Goal: Information Seeking & Learning: Learn about a topic

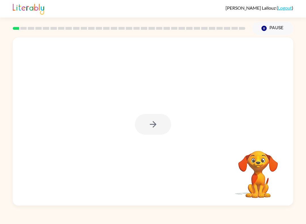
click at [148, 126] on div at bounding box center [153, 124] width 36 height 21
click at [150, 127] on icon "button" at bounding box center [153, 124] width 10 height 10
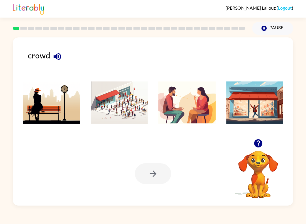
click at [58, 56] on icon "button" at bounding box center [57, 56] width 7 height 7
click at [124, 103] on img at bounding box center [119, 102] width 57 height 42
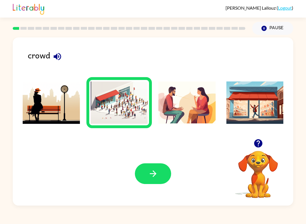
click at [151, 173] on icon "button" at bounding box center [153, 174] width 10 height 10
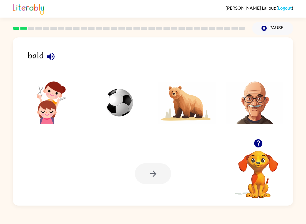
click at [55, 59] on icon "button" at bounding box center [51, 57] width 10 height 10
click at [257, 107] on img at bounding box center [254, 102] width 57 height 42
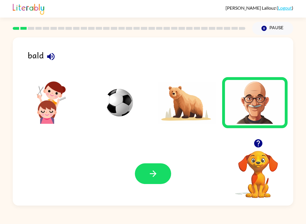
click at [159, 173] on button "button" at bounding box center [153, 173] width 36 height 21
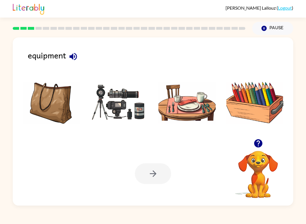
click at [75, 58] on icon "button" at bounding box center [72, 56] width 7 height 7
click at [113, 105] on img at bounding box center [119, 102] width 57 height 42
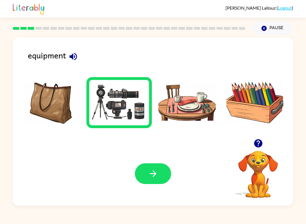
click at [156, 172] on icon "button" at bounding box center [153, 174] width 10 height 10
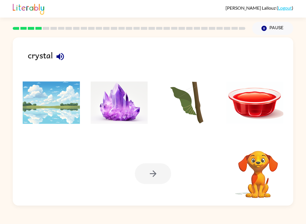
click at [61, 56] on icon "button" at bounding box center [59, 56] width 7 height 7
click at [105, 104] on img at bounding box center [119, 102] width 57 height 42
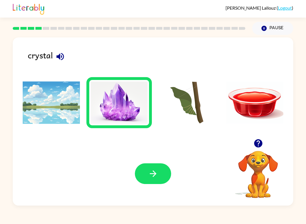
click at [155, 180] on button "button" at bounding box center [153, 173] width 36 height 21
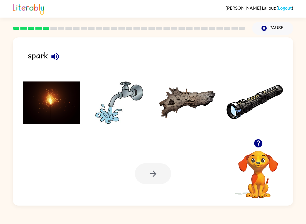
click at [55, 61] on icon "button" at bounding box center [55, 57] width 10 height 10
click at [39, 106] on img at bounding box center [51, 102] width 57 height 42
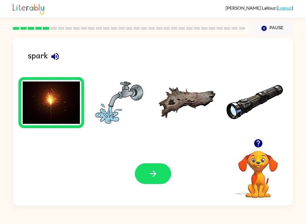
click at [148, 165] on button "button" at bounding box center [153, 173] width 36 height 21
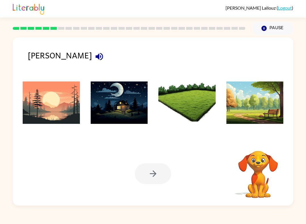
click at [92, 56] on button "button" at bounding box center [99, 56] width 14 height 14
click at [56, 102] on img at bounding box center [51, 102] width 57 height 42
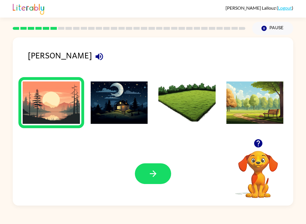
click at [155, 165] on button "button" at bounding box center [153, 173] width 36 height 21
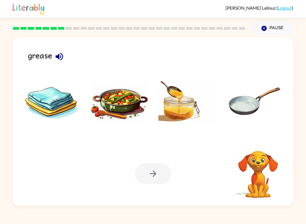
click at [65, 59] on button "button" at bounding box center [59, 56] width 14 height 14
click at [249, 112] on img at bounding box center [254, 102] width 57 height 42
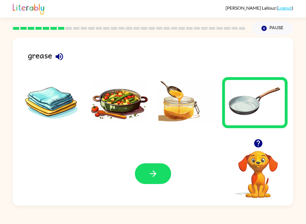
click at [146, 177] on button "button" at bounding box center [153, 173] width 36 height 21
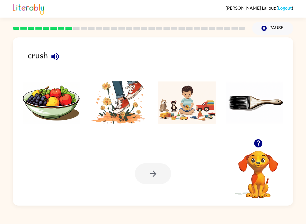
click at [57, 56] on icon "button" at bounding box center [55, 57] width 10 height 10
click at [122, 109] on img at bounding box center [119, 102] width 57 height 42
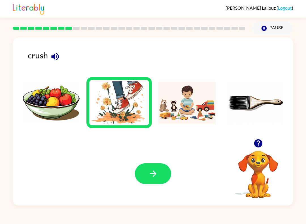
click at [157, 169] on icon "button" at bounding box center [153, 174] width 10 height 10
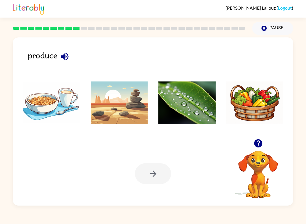
click at [71, 56] on button "button" at bounding box center [65, 56] width 14 height 14
click at [262, 101] on img at bounding box center [254, 102] width 57 height 42
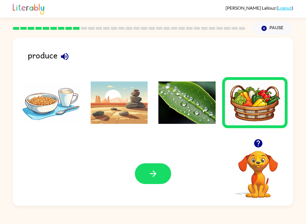
click at [153, 174] on icon "button" at bounding box center [153, 174] width 10 height 10
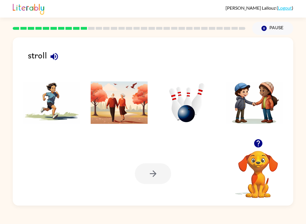
click at [56, 55] on icon "button" at bounding box center [54, 57] width 10 height 10
click at [121, 97] on img at bounding box center [119, 102] width 57 height 42
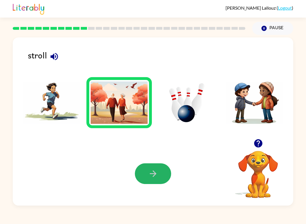
click at [157, 173] on icon "button" at bounding box center [153, 174] width 10 height 10
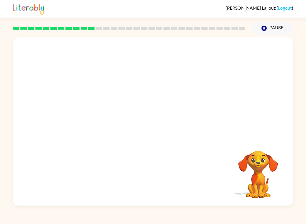
click at [229, 49] on video "Your browser must support playing .mp4 files to use Literably. Please try using…" at bounding box center [153, 87] width 280 height 101
click at [224, 53] on video "Your browser must support playing .mp4 files to use Literably. Please try using…" at bounding box center [153, 87] width 280 height 101
click at [230, 54] on video "Your browser must support playing .mp4 files to use Literably. Please try using…" at bounding box center [153, 87] width 280 height 101
click at [232, 58] on video "Your browser must support playing .mp4 files to use Literably. Please try using…" at bounding box center [153, 87] width 280 height 101
click at [223, 56] on video "Your browser must support playing .mp4 files to use Literably. Please try using…" at bounding box center [153, 87] width 280 height 101
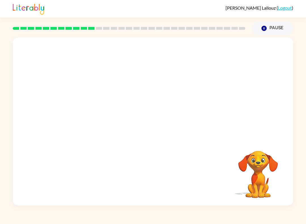
click at [231, 51] on video "Your browser must support playing .mp4 files to use Literably. Please try using…" at bounding box center [153, 87] width 280 height 101
click at [143, 125] on button "button" at bounding box center [153, 124] width 36 height 21
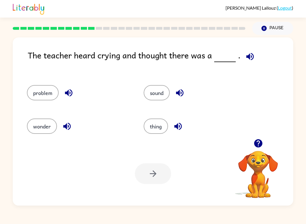
click at [249, 59] on icon "button" at bounding box center [250, 57] width 10 height 10
click at [181, 122] on icon "button" at bounding box center [178, 126] width 10 height 10
click at [181, 92] on icon "button" at bounding box center [180, 93] width 10 height 10
click at [71, 126] on icon "button" at bounding box center [67, 126] width 10 height 10
click at [68, 95] on icon "button" at bounding box center [68, 92] width 7 height 7
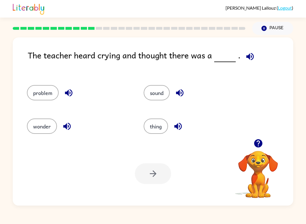
click at [44, 93] on button "problem" at bounding box center [43, 92] width 32 height 15
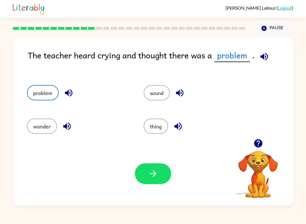
click at [154, 173] on icon "button" at bounding box center [153, 174] width 10 height 10
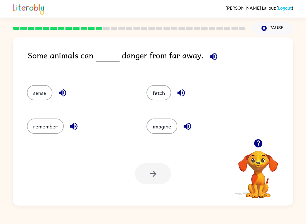
click at [212, 58] on icon "button" at bounding box center [213, 57] width 10 height 10
click at [67, 94] on icon "button" at bounding box center [63, 93] width 10 height 10
click at [73, 125] on icon "button" at bounding box center [74, 126] width 10 height 10
click at [186, 127] on icon "button" at bounding box center [187, 126] width 7 height 7
click at [182, 96] on icon "button" at bounding box center [181, 93] width 10 height 10
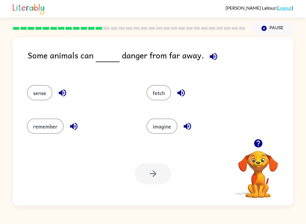
click at [45, 97] on button "sense" at bounding box center [39, 92] width 25 height 15
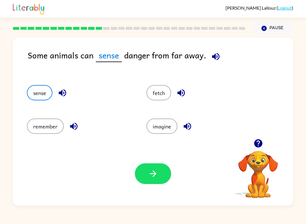
click at [159, 171] on button "button" at bounding box center [153, 173] width 36 height 21
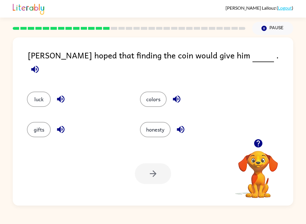
click at [39, 65] on icon "button" at bounding box center [34, 68] width 7 height 7
click at [55, 97] on button "button" at bounding box center [61, 99] width 14 height 14
click at [62, 127] on icon "button" at bounding box center [60, 129] width 7 height 7
click at [186, 125] on icon "button" at bounding box center [181, 129] width 10 height 10
click at [180, 94] on icon "button" at bounding box center [177, 99] width 10 height 10
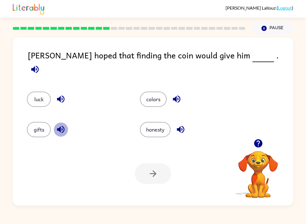
click at [64, 130] on icon "button" at bounding box center [61, 129] width 10 height 10
click at [61, 126] on icon "button" at bounding box center [61, 129] width 10 height 10
click at [60, 95] on icon "button" at bounding box center [60, 98] width 7 height 7
click at [36, 92] on button "luck" at bounding box center [39, 98] width 24 height 15
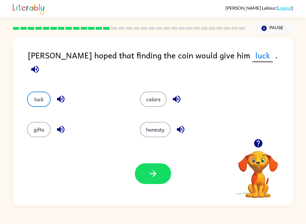
click at [154, 172] on icon "button" at bounding box center [153, 173] width 7 height 7
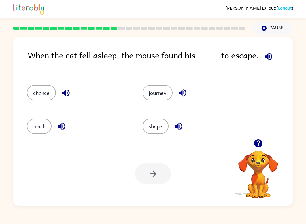
click at [268, 54] on icon "button" at bounding box center [268, 56] width 7 height 7
click at [69, 92] on icon "button" at bounding box center [65, 92] width 7 height 7
click at [62, 128] on icon "button" at bounding box center [62, 126] width 10 height 10
click at [181, 124] on icon "button" at bounding box center [178, 126] width 7 height 7
click at [189, 95] on button "button" at bounding box center [182, 93] width 14 height 14
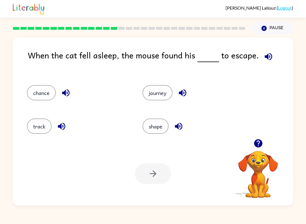
click at [62, 96] on icon "button" at bounding box center [66, 93] width 10 height 10
click at [148, 164] on div at bounding box center [153, 173] width 36 height 21
click at [149, 172] on div at bounding box center [153, 173] width 36 height 21
click at [65, 89] on icon "button" at bounding box center [66, 93] width 10 height 10
click at [41, 95] on button "chance" at bounding box center [41, 92] width 29 height 15
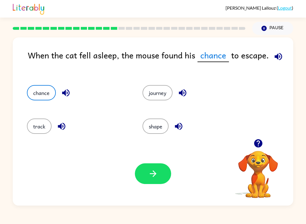
click at [162, 177] on button "button" at bounding box center [153, 173] width 36 height 21
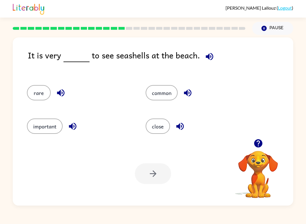
click at [206, 56] on icon "button" at bounding box center [209, 56] width 7 height 7
click at [61, 94] on icon "button" at bounding box center [61, 93] width 10 height 10
click at [76, 132] on button "button" at bounding box center [72, 126] width 14 height 14
click at [179, 125] on icon "button" at bounding box center [179, 126] width 7 height 7
click at [187, 96] on icon "button" at bounding box center [188, 93] width 10 height 10
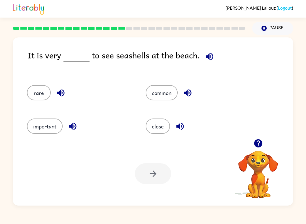
click at [159, 95] on button "common" at bounding box center [162, 92] width 32 height 15
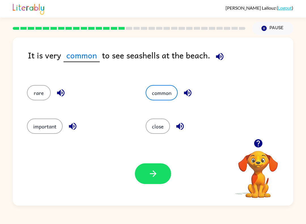
click at [160, 180] on button "button" at bounding box center [153, 173] width 36 height 21
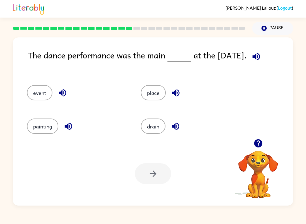
click at [263, 56] on button "button" at bounding box center [256, 56] width 14 height 14
click at [149, 179] on div at bounding box center [153, 173] width 36 height 21
click at [54, 91] on div "event" at bounding box center [77, 92] width 101 height 15
click at [63, 95] on icon "button" at bounding box center [63, 93] width 10 height 10
click at [73, 131] on icon "button" at bounding box center [68, 126] width 10 height 10
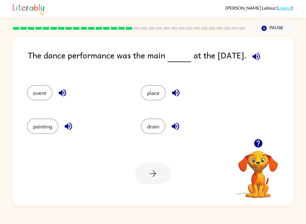
click at [177, 133] on button "button" at bounding box center [175, 126] width 14 height 14
click at [173, 99] on button "button" at bounding box center [176, 93] width 14 height 14
click at [258, 56] on icon "button" at bounding box center [255, 56] width 7 height 7
click at [67, 125] on icon "button" at bounding box center [68, 126] width 10 height 10
click at [37, 129] on button "painting" at bounding box center [42, 125] width 31 height 15
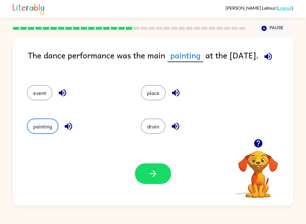
click at [159, 170] on button "button" at bounding box center [153, 173] width 36 height 21
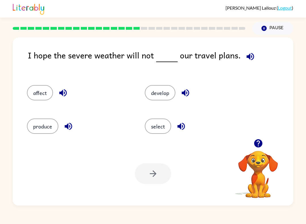
click at [72, 129] on icon "button" at bounding box center [68, 126] width 10 height 10
click at [64, 93] on icon "button" at bounding box center [62, 92] width 7 height 7
click at [249, 55] on icon "button" at bounding box center [250, 57] width 10 height 10
click at [61, 91] on icon "button" at bounding box center [63, 93] width 10 height 10
click at [64, 128] on icon "button" at bounding box center [68, 126] width 10 height 10
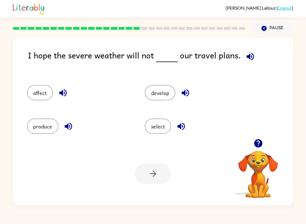
click at [184, 126] on icon "button" at bounding box center [181, 126] width 10 height 10
click at [183, 89] on icon "button" at bounding box center [185, 93] width 10 height 10
click at [37, 94] on button "affect" at bounding box center [40, 92] width 26 height 15
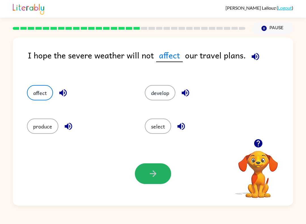
click at [149, 180] on button "button" at bounding box center [153, 173] width 36 height 21
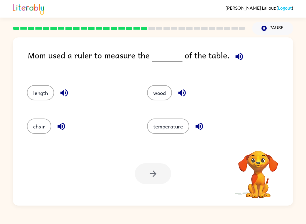
click at [237, 59] on icon "button" at bounding box center [239, 57] width 10 height 10
click at [71, 92] on button "button" at bounding box center [64, 93] width 14 height 14
click at [41, 97] on button "length" at bounding box center [40, 92] width 27 height 15
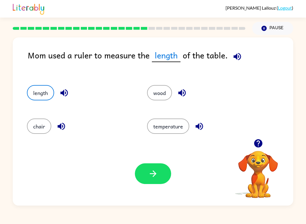
click at [150, 175] on icon "button" at bounding box center [153, 174] width 10 height 10
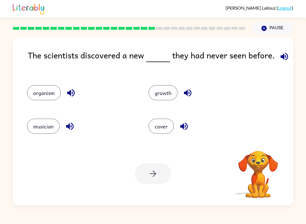
click at [283, 61] on icon "button" at bounding box center [284, 57] width 10 height 10
click at [69, 95] on icon "button" at bounding box center [71, 93] width 10 height 10
click at [71, 128] on icon "button" at bounding box center [70, 126] width 10 height 10
click at [181, 120] on button "button" at bounding box center [184, 126] width 14 height 14
click at [188, 91] on icon "button" at bounding box center [187, 92] width 7 height 7
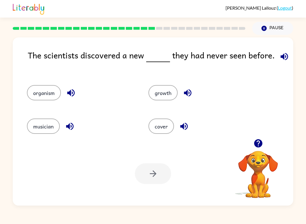
click at [41, 95] on button "organism" at bounding box center [44, 92] width 34 height 15
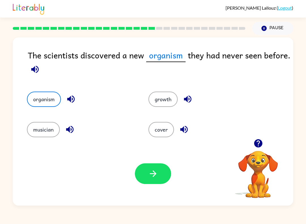
click at [153, 175] on icon "button" at bounding box center [153, 174] width 10 height 10
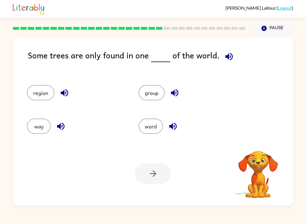
click at [233, 58] on button "button" at bounding box center [229, 56] width 14 height 14
click at [64, 92] on icon "button" at bounding box center [64, 92] width 7 height 7
click at [61, 125] on icon "button" at bounding box center [60, 126] width 7 height 7
click at [173, 128] on icon "button" at bounding box center [173, 126] width 10 height 10
click at [179, 97] on icon "button" at bounding box center [175, 93] width 10 height 10
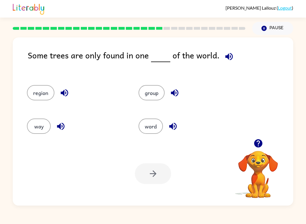
click at [237, 61] on div "Some trees are only found in one of the world." at bounding box center [160, 61] width 265 height 25
click at [226, 55] on icon "button" at bounding box center [228, 56] width 7 height 7
click at [41, 90] on button "region" at bounding box center [40, 92] width 27 height 15
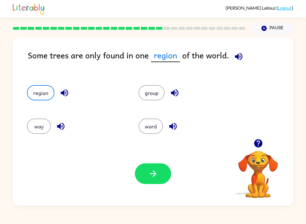
click at [151, 172] on icon "button" at bounding box center [153, 174] width 10 height 10
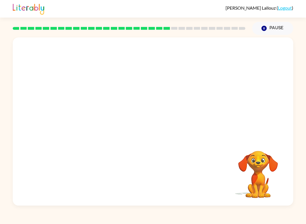
click at [105, 47] on video "Your browser must support playing .mp4 files to use Literably. Please try using…" at bounding box center [153, 87] width 280 height 101
click at [117, 88] on video "Your browser must support playing .mp4 files to use Literably. Please try using…" at bounding box center [153, 87] width 280 height 101
click at [121, 92] on video "Your browser must support playing .mp4 files to use Literably. Please try using…" at bounding box center [153, 87] width 280 height 101
click at [158, 128] on div at bounding box center [153, 124] width 36 height 21
click at [159, 129] on div at bounding box center [153, 124] width 36 height 21
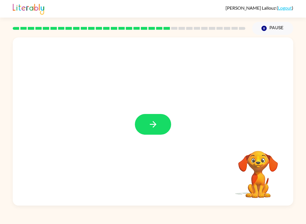
click at [160, 125] on button "button" at bounding box center [153, 124] width 36 height 21
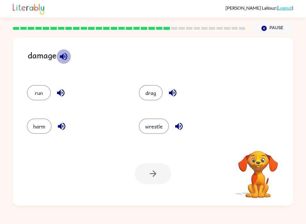
click at [64, 58] on icon "button" at bounding box center [64, 57] width 10 height 10
click at [58, 93] on icon "button" at bounding box center [60, 92] width 7 height 7
click at [67, 125] on button "button" at bounding box center [61, 126] width 14 height 14
click at [183, 125] on icon "button" at bounding box center [179, 126] width 10 height 10
click at [173, 90] on icon "button" at bounding box center [173, 93] width 10 height 10
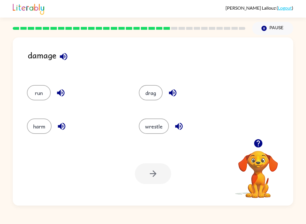
click at [39, 124] on button "harm" at bounding box center [39, 125] width 25 height 15
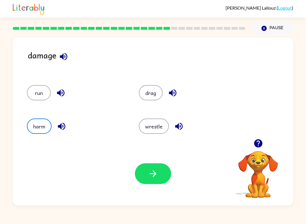
click at [158, 176] on button "button" at bounding box center [153, 173] width 36 height 21
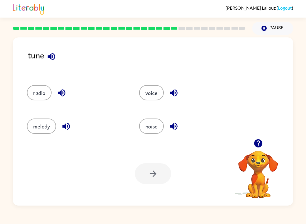
click at [53, 58] on icon "button" at bounding box center [51, 56] width 7 height 7
click at [68, 95] on button "button" at bounding box center [61, 93] width 14 height 14
click at [68, 126] on icon "button" at bounding box center [65, 126] width 7 height 7
click at [177, 126] on icon "button" at bounding box center [173, 126] width 7 height 7
click at [173, 93] on icon "button" at bounding box center [173, 92] width 7 height 7
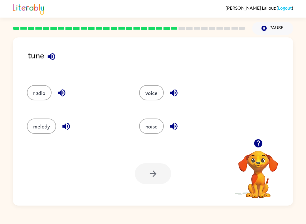
click at [40, 91] on button "radio" at bounding box center [39, 92] width 25 height 15
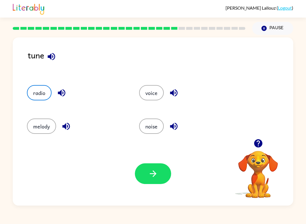
click at [154, 175] on icon "button" at bounding box center [153, 174] width 10 height 10
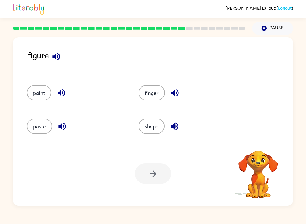
click at [57, 57] on icon "button" at bounding box center [55, 56] width 7 height 7
click at [61, 93] on icon "button" at bounding box center [61, 92] width 7 height 7
click at [65, 130] on icon "button" at bounding box center [62, 126] width 10 height 10
click at [177, 92] on icon "button" at bounding box center [175, 93] width 10 height 10
click at [174, 131] on button "button" at bounding box center [174, 126] width 14 height 14
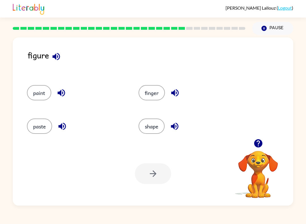
click at [58, 60] on icon "button" at bounding box center [56, 57] width 10 height 10
click at [176, 123] on icon "button" at bounding box center [175, 126] width 10 height 10
click at [146, 128] on button "shape" at bounding box center [152, 125] width 26 height 15
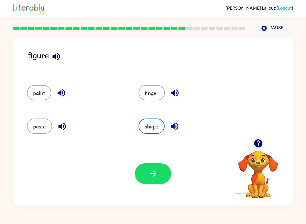
click at [148, 174] on icon "button" at bounding box center [153, 174] width 10 height 10
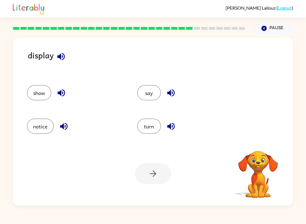
click at [67, 56] on button "button" at bounding box center [61, 56] width 14 height 14
click at [59, 91] on icon "button" at bounding box center [61, 93] width 10 height 10
click at [33, 95] on button "show" at bounding box center [39, 92] width 24 height 15
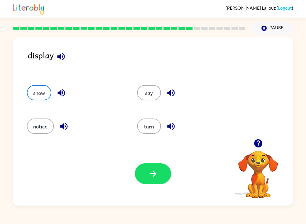
click at [156, 176] on icon "button" at bounding box center [153, 174] width 10 height 10
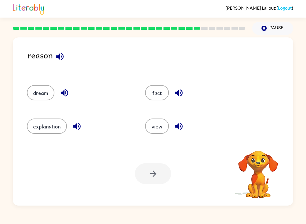
click at [65, 58] on icon "button" at bounding box center [60, 57] width 10 height 10
click at [66, 91] on icon "button" at bounding box center [64, 92] width 7 height 7
click at [75, 131] on icon "button" at bounding box center [77, 126] width 10 height 10
click at [179, 125] on icon "button" at bounding box center [178, 126] width 7 height 7
click at [176, 93] on icon "button" at bounding box center [178, 92] width 7 height 7
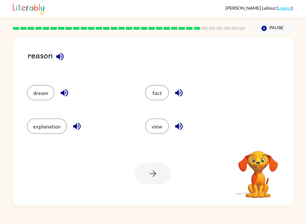
click at [179, 95] on icon "button" at bounding box center [179, 93] width 10 height 10
click at [158, 93] on button "fact" at bounding box center [157, 92] width 24 height 15
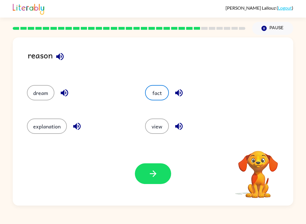
click at [149, 170] on icon "button" at bounding box center [153, 174] width 10 height 10
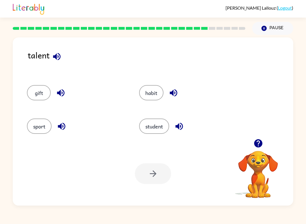
click at [55, 59] on icon "button" at bounding box center [57, 57] width 10 height 10
click at [66, 96] on button "button" at bounding box center [61, 93] width 14 height 14
click at [65, 131] on icon "button" at bounding box center [62, 126] width 10 height 10
click at [184, 128] on icon "button" at bounding box center [179, 126] width 10 height 10
click at [175, 95] on icon "button" at bounding box center [174, 93] width 10 height 10
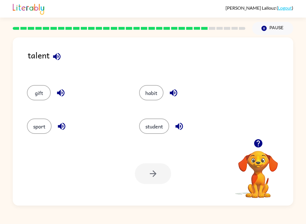
click at [151, 90] on button "habit" at bounding box center [151, 92] width 24 height 15
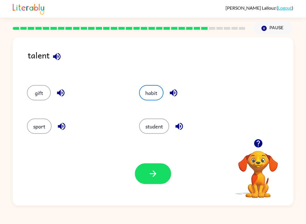
click at [158, 173] on button "button" at bounding box center [153, 173] width 36 height 21
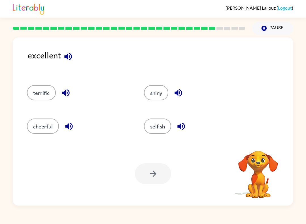
click at [67, 57] on icon "button" at bounding box center [67, 56] width 7 height 7
click at [61, 88] on button "button" at bounding box center [66, 93] width 14 height 14
click at [75, 126] on button "button" at bounding box center [69, 126] width 14 height 14
click at [187, 126] on button "button" at bounding box center [181, 126] width 14 height 14
click at [182, 95] on icon "button" at bounding box center [177, 92] width 7 height 7
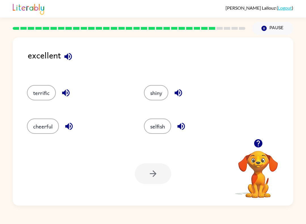
click at [71, 59] on icon "button" at bounding box center [67, 56] width 7 height 7
click at [39, 99] on button "terrific" at bounding box center [41, 92] width 29 height 15
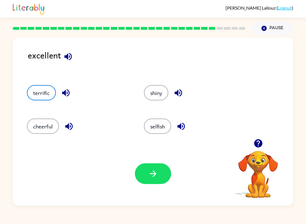
click at [150, 173] on icon "button" at bounding box center [153, 174] width 10 height 10
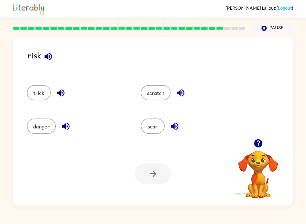
click at [54, 55] on button "button" at bounding box center [48, 56] width 14 height 14
click at [41, 95] on button "trick" at bounding box center [39, 92] width 24 height 15
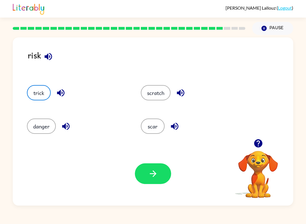
click at [146, 178] on button "button" at bounding box center [153, 173] width 36 height 21
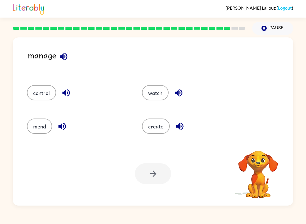
click at [70, 58] on button "button" at bounding box center [63, 56] width 14 height 14
click at [47, 100] on button "control" at bounding box center [41, 92] width 29 height 15
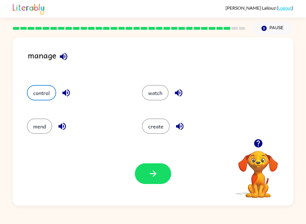
click at [159, 173] on button "button" at bounding box center [153, 173] width 36 height 21
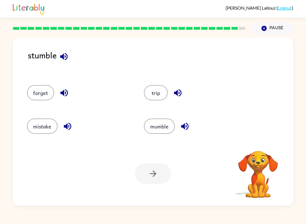
click at [25, 89] on div "forget" at bounding box center [74, 90] width 117 height 33
click at [52, 96] on button "forget" at bounding box center [40, 92] width 27 height 15
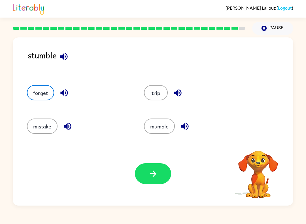
click at [159, 176] on button "button" at bounding box center [153, 173] width 36 height 21
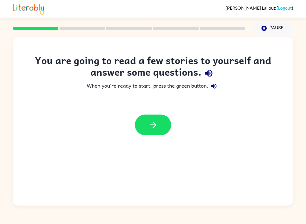
click at [158, 124] on button "button" at bounding box center [153, 124] width 36 height 21
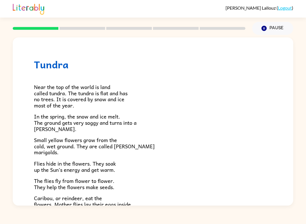
click at [265, 165] on p "Flies hide in the flowers. They soak up the Sun’s energy and get warm." at bounding box center [153, 166] width 238 height 12
click at [263, 155] on div "Near the top of the world is land called tundra. The tundra is flat and has no …" at bounding box center [153, 165] width 238 height 190
click at [83, 35] on div at bounding box center [128, 28] width 239 height 20
click at [91, 27] on div at bounding box center [128, 28] width 239 height 20
click at [118, 28] on rect at bounding box center [129, 28] width 46 height 3
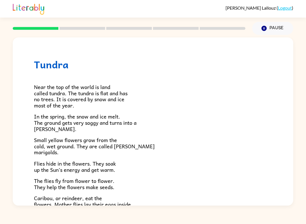
click at [277, 31] on button "Pause Pause" at bounding box center [272, 28] width 41 height 13
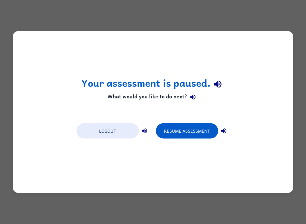
click at [186, 129] on button "Resume Assessment" at bounding box center [187, 130] width 62 height 15
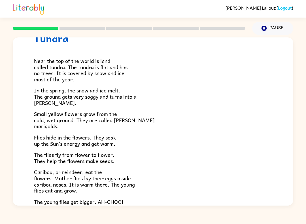
click at [278, 222] on div "[PERSON_NAME] ( Logout ) Pause Pause Tundra Near the top of the world is land c…" at bounding box center [153, 112] width 306 height 224
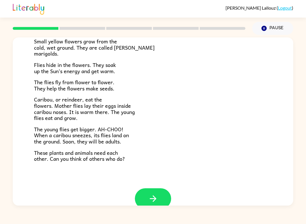
scroll to position [98, 0]
click at [162, 188] on button "button" at bounding box center [153, 198] width 36 height 21
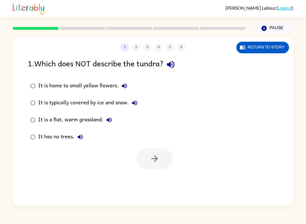
click at [176, 60] on icon "button" at bounding box center [171, 64] width 10 height 10
click at [122, 86] on icon "button" at bounding box center [124, 85] width 5 height 5
click at [138, 104] on icon "button" at bounding box center [134, 102] width 7 height 7
click at [110, 121] on icon "button" at bounding box center [109, 119] width 7 height 7
click at [83, 136] on icon "button" at bounding box center [80, 136] width 7 height 7
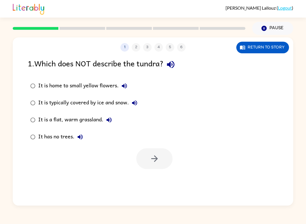
click at [117, 119] on label "It is a flat, warm grassland." at bounding box center [84, 119] width 118 height 17
click at [151, 157] on icon "button" at bounding box center [155, 159] width 10 height 10
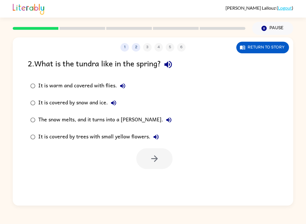
click at [175, 68] on button "button" at bounding box center [168, 64] width 14 height 14
click at [125, 87] on icon "button" at bounding box center [122, 85] width 7 height 7
click at [113, 101] on icon "button" at bounding box center [113, 102] width 7 height 7
click at [165, 118] on icon "button" at bounding box center [168, 119] width 7 height 7
click at [156, 136] on icon "button" at bounding box center [156, 136] width 5 height 5
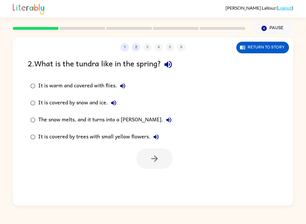
click at [155, 162] on div at bounding box center [154, 158] width 36 height 21
click at [108, 141] on div "It is covered by trees with small yellow flowers." at bounding box center [100, 136] width 124 height 11
click at [154, 160] on icon "button" at bounding box center [155, 159] width 10 height 10
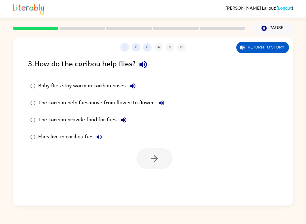
click at [142, 64] on icon "button" at bounding box center [142, 64] width 7 height 7
click at [135, 88] on icon "button" at bounding box center [132, 85] width 7 height 7
click at [163, 101] on icon "button" at bounding box center [161, 102] width 7 height 7
click at [144, 64] on icon "button" at bounding box center [142, 64] width 7 height 7
click at [135, 86] on icon "button" at bounding box center [132, 85] width 5 height 5
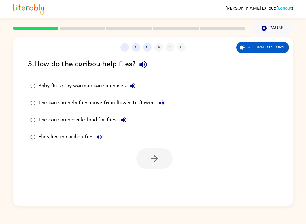
click at [161, 100] on icon "button" at bounding box center [161, 102] width 7 height 7
click at [122, 118] on icon "button" at bounding box center [123, 119] width 7 height 7
click at [147, 150] on button "button" at bounding box center [154, 158] width 36 height 21
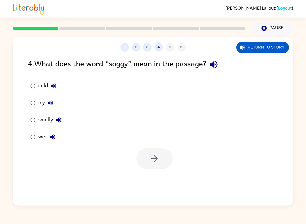
click at [217, 65] on icon "button" at bounding box center [213, 64] width 7 height 7
click at [59, 87] on button "cold" at bounding box center [53, 85] width 11 height 11
click at [53, 103] on icon "button" at bounding box center [50, 102] width 7 height 7
click at [61, 120] on icon "button" at bounding box center [58, 119] width 5 height 5
click at [56, 139] on icon "button" at bounding box center [52, 136] width 7 height 7
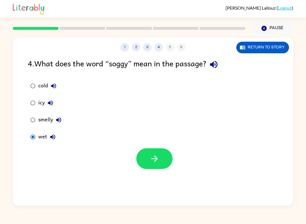
click at [158, 159] on icon "button" at bounding box center [155, 159] width 10 height 10
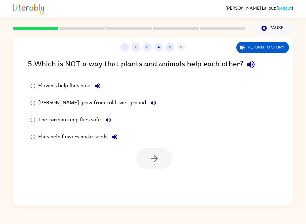
click at [256, 62] on icon "button" at bounding box center [251, 64] width 10 height 10
click at [97, 86] on icon "button" at bounding box center [97, 85] width 5 height 5
click at [153, 106] on icon "button" at bounding box center [153, 102] width 7 height 7
click at [111, 121] on icon "button" at bounding box center [108, 119] width 7 height 7
click at [116, 136] on icon "button" at bounding box center [114, 136] width 7 height 7
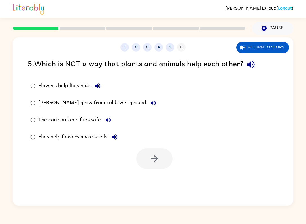
click at [253, 62] on icon "button" at bounding box center [251, 64] width 10 height 10
click at [155, 154] on button "button" at bounding box center [154, 158] width 36 height 21
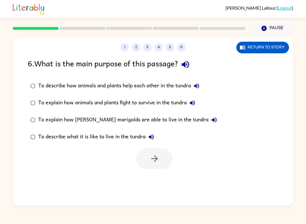
click at [182, 65] on icon "button" at bounding box center [185, 64] width 10 height 10
click at [197, 86] on icon "button" at bounding box center [196, 85] width 5 height 5
click at [189, 63] on icon "button" at bounding box center [185, 64] width 7 height 7
click at [190, 67] on icon "button" at bounding box center [185, 64] width 10 height 10
click at [185, 69] on icon "button" at bounding box center [185, 64] width 10 height 10
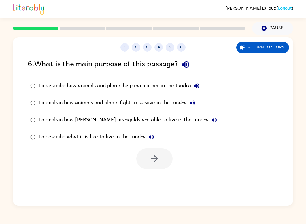
click at [185, 65] on icon "button" at bounding box center [185, 64] width 7 height 7
click at [200, 90] on button "To describe how animals and plants help each other in the tundra" at bounding box center [196, 85] width 11 height 11
click at [196, 104] on icon "button" at bounding box center [192, 102] width 7 height 7
click at [208, 118] on button "To explain how [PERSON_NAME] marigolds are able to live in the tundra" at bounding box center [213, 119] width 11 height 11
click at [159, 160] on button "button" at bounding box center [154, 158] width 36 height 21
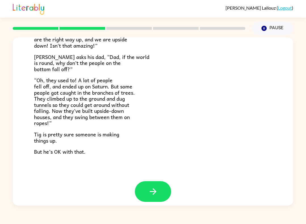
scroll to position [153, 0]
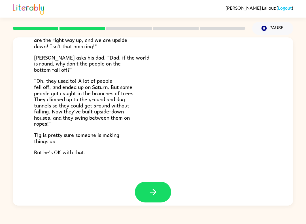
click at [147, 185] on button "button" at bounding box center [153, 192] width 36 height 21
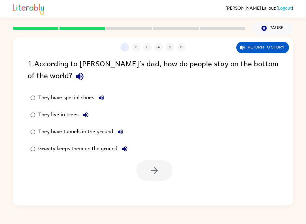
click at [174, 186] on div "1 2 3 4 5 6 Return to story 1 . According to [PERSON_NAME]’s dad, how do people…" at bounding box center [153, 121] width 280 height 168
click at [176, 186] on div "1 2 3 4 5 6 Return to story 1 . According to [PERSON_NAME]’s dad, how do people…" at bounding box center [153, 121] width 280 height 168
click at [170, 181] on div "1 2 3 4 5 6 Return to story 1 . According to [PERSON_NAME]’s dad, how do people…" at bounding box center [153, 121] width 280 height 168
click at [264, 29] on icon "button" at bounding box center [263, 28] width 5 height 5
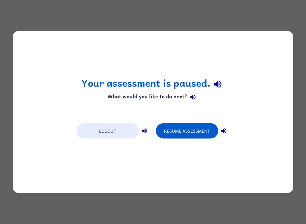
click at [186, 131] on button "Resume Assessment" at bounding box center [187, 130] width 62 height 15
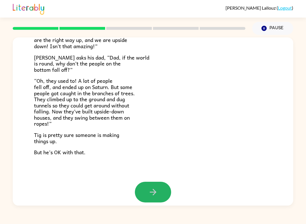
click at [170, 182] on button "button" at bounding box center [153, 192] width 36 height 21
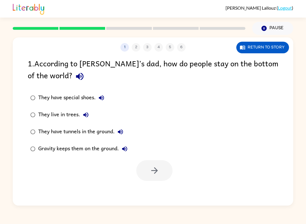
click at [73, 73] on button "button" at bounding box center [80, 76] width 14 height 14
click at [107, 95] on div "They have special shoes." at bounding box center [72, 97] width 69 height 11
click at [164, 171] on button "button" at bounding box center [154, 170] width 36 height 21
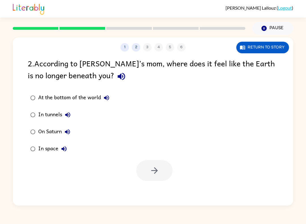
click at [116, 75] on icon "button" at bounding box center [121, 76] width 10 height 10
click at [110, 92] on label "At the bottom of the world" at bounding box center [70, 97] width 90 height 17
click at [148, 166] on button "button" at bounding box center [154, 170] width 36 height 21
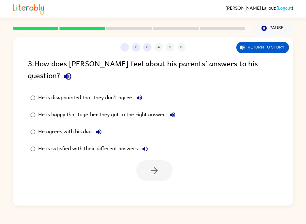
click at [143, 94] on icon "button" at bounding box center [139, 97] width 7 height 7
click at [71, 73] on icon "button" at bounding box center [67, 76] width 7 height 7
click at [139, 94] on icon "button" at bounding box center [139, 97] width 7 height 7
click at [175, 111] on icon "button" at bounding box center [172, 114] width 7 height 7
click at [97, 129] on icon "button" at bounding box center [98, 131] width 5 height 5
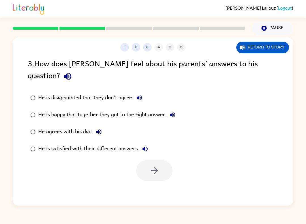
click at [146, 146] on icon "button" at bounding box center [144, 148] width 5 height 5
click at [73, 71] on icon "button" at bounding box center [68, 76] width 10 height 10
click at [145, 92] on button "He is disappointed that they don't agree." at bounding box center [139, 97] width 11 height 11
click at [156, 160] on button "button" at bounding box center [154, 170] width 36 height 21
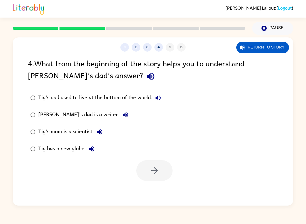
click at [147, 76] on icon "button" at bounding box center [150, 76] width 7 height 7
click at [146, 76] on icon "button" at bounding box center [151, 76] width 10 height 10
click at [159, 98] on icon "button" at bounding box center [158, 97] width 7 height 7
click at [122, 118] on icon "button" at bounding box center [125, 114] width 7 height 7
click at [98, 135] on icon "button" at bounding box center [99, 131] width 7 height 7
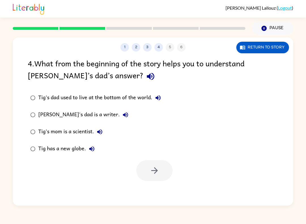
click at [94, 149] on icon "button" at bounding box center [91, 148] width 5 height 5
click at [41, 101] on div "Tig's dad used to live at the bottom of the world." at bounding box center [100, 97] width 125 height 11
click at [156, 167] on icon "button" at bounding box center [155, 170] width 10 height 10
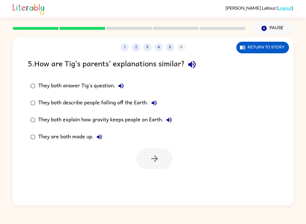
click at [199, 68] on button "button" at bounding box center [192, 64] width 14 height 14
click at [120, 84] on icon "button" at bounding box center [121, 85] width 7 height 7
click at [154, 103] on icon "button" at bounding box center [154, 102] width 5 height 5
click at [172, 120] on icon "button" at bounding box center [169, 119] width 5 height 5
click at [99, 137] on icon "button" at bounding box center [99, 136] width 5 height 5
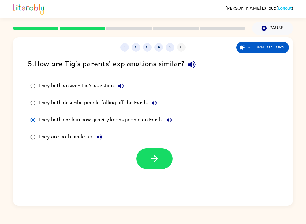
click at [164, 154] on button "button" at bounding box center [154, 158] width 36 height 21
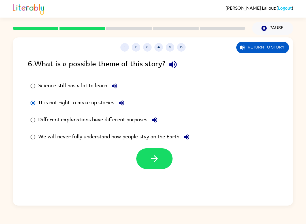
click at [156, 155] on icon "button" at bounding box center [155, 159] width 10 height 10
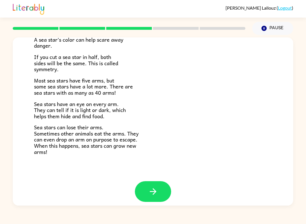
scroll to position [152, 0]
click at [157, 187] on icon "button" at bounding box center [153, 192] width 10 height 10
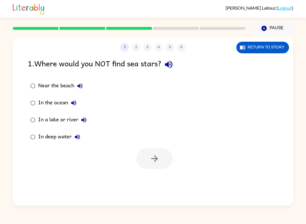
scroll to position [0, 0]
click at [171, 67] on icon "button" at bounding box center [168, 64] width 7 height 7
click at [80, 86] on icon "button" at bounding box center [79, 85] width 5 height 5
click at [79, 103] on button "In the ocean" at bounding box center [73, 102] width 11 height 11
click at [84, 120] on icon "button" at bounding box center [83, 119] width 7 height 7
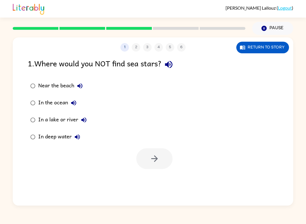
click at [78, 138] on icon "button" at bounding box center [77, 136] width 7 height 7
click at [85, 119] on icon "button" at bounding box center [83, 119] width 7 height 7
click at [161, 161] on button "button" at bounding box center [154, 158] width 36 height 21
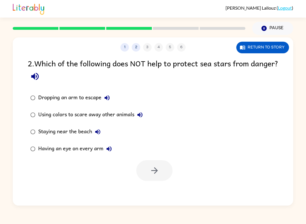
click at [42, 74] on button "button" at bounding box center [35, 76] width 14 height 14
click at [109, 97] on icon "button" at bounding box center [107, 97] width 7 height 7
click at [138, 114] on icon "button" at bounding box center [140, 114] width 7 height 7
click at [97, 133] on icon "button" at bounding box center [97, 131] width 5 height 5
click at [110, 149] on icon "button" at bounding box center [109, 148] width 7 height 7
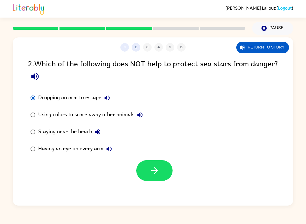
click at [161, 172] on button "button" at bounding box center [154, 170] width 36 height 21
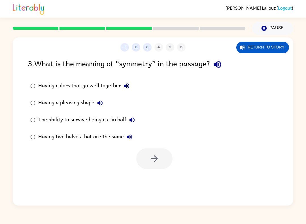
click at [219, 67] on icon "button" at bounding box center [217, 64] width 7 height 7
click at [225, 65] on button "button" at bounding box center [217, 64] width 14 height 14
click at [221, 62] on icon "button" at bounding box center [217, 64] width 7 height 7
click at [131, 88] on button "Having colors that go well together" at bounding box center [126, 85] width 11 height 11
click at [102, 105] on icon "button" at bounding box center [99, 102] width 5 height 5
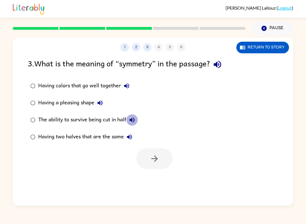
click at [135, 122] on icon "button" at bounding box center [132, 119] width 7 height 7
click at [134, 137] on button "Having two halves that are the same" at bounding box center [129, 136] width 11 height 11
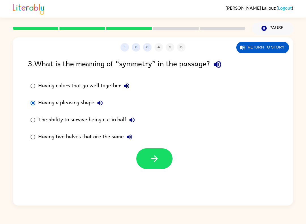
click at [157, 150] on button "button" at bounding box center [154, 158] width 36 height 21
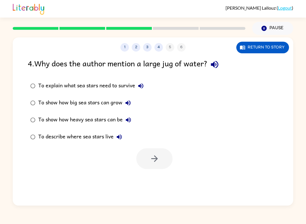
click at [217, 62] on icon "button" at bounding box center [215, 64] width 10 height 10
click at [138, 83] on icon "button" at bounding box center [140, 85] width 7 height 7
click at [127, 98] on button "To show how big sea stars can grow" at bounding box center [127, 102] width 11 height 11
click at [130, 113] on label "To show how heavy sea stars can be" at bounding box center [87, 119] width 125 height 17
click at [157, 150] on button "button" at bounding box center [154, 158] width 36 height 21
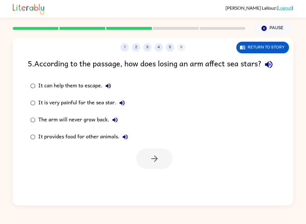
click at [264, 69] on icon "button" at bounding box center [269, 64] width 10 height 10
click at [110, 89] on icon "button" at bounding box center [108, 85] width 7 height 7
click at [128, 110] on label "It is very painful for the sea star." at bounding box center [79, 102] width 109 height 17
click at [160, 169] on button "button" at bounding box center [154, 158] width 36 height 21
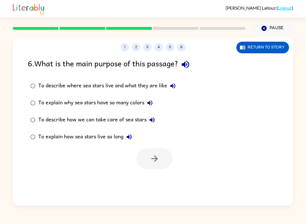
click at [165, 161] on div at bounding box center [154, 158] width 36 height 21
click at [149, 157] on div at bounding box center [154, 158] width 36 height 21
click at [153, 107] on button "To explain why sea stars have so many colors" at bounding box center [149, 102] width 11 height 11
click at [182, 64] on button "button" at bounding box center [185, 64] width 14 height 14
click at [175, 89] on icon "button" at bounding box center [172, 85] width 7 height 7
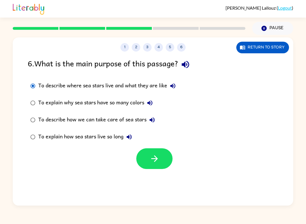
click at [160, 159] on button "button" at bounding box center [154, 158] width 36 height 21
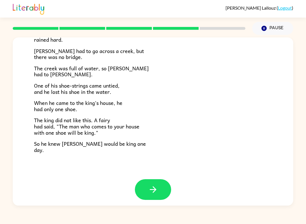
scroll to position [88, 0]
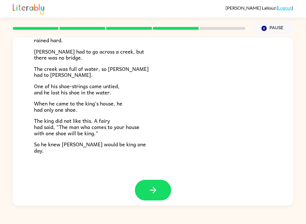
click at [157, 189] on icon "button" at bounding box center [153, 190] width 10 height 10
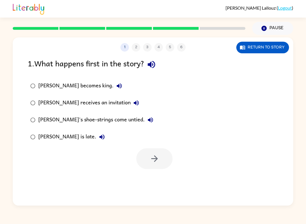
click at [153, 69] on icon "button" at bounding box center [151, 64] width 10 height 10
click at [116, 87] on icon "button" at bounding box center [119, 85] width 7 height 7
click at [131, 106] on button "[PERSON_NAME] receives an invitation" at bounding box center [136, 102] width 11 height 11
click at [145, 123] on button "[PERSON_NAME]'s shoe-strings come untied." at bounding box center [150, 119] width 11 height 11
click at [99, 139] on icon "button" at bounding box center [102, 136] width 7 height 7
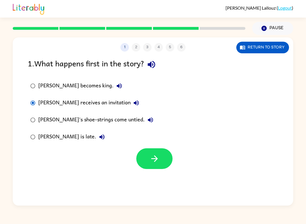
click at [148, 153] on button "button" at bounding box center [154, 158] width 36 height 21
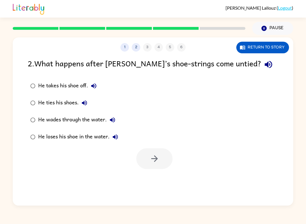
click at [146, 160] on div at bounding box center [154, 158] width 36 height 21
click at [263, 69] on icon "button" at bounding box center [268, 64] width 10 height 10
click at [93, 87] on icon "button" at bounding box center [93, 85] width 5 height 5
click at [85, 101] on icon "button" at bounding box center [84, 102] width 7 height 7
click at [108, 117] on button "He wades through the water." at bounding box center [112, 119] width 11 height 11
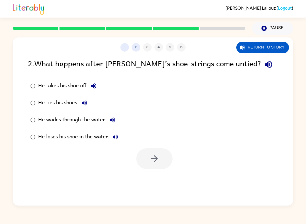
click at [115, 132] on button "He loses his shoe in the water." at bounding box center [115, 136] width 11 height 11
click at [156, 150] on button "button" at bounding box center [154, 158] width 36 height 21
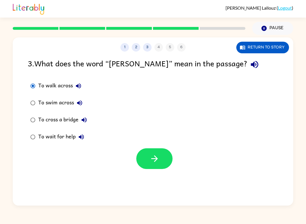
click at [149, 157] on button "button" at bounding box center [154, 158] width 36 height 21
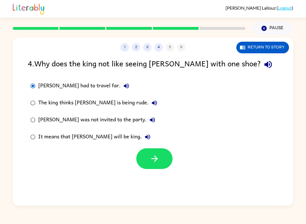
click at [149, 159] on button "button" at bounding box center [154, 158] width 36 height 21
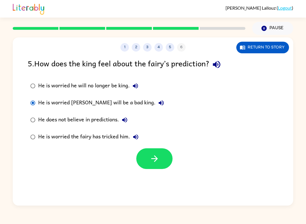
click at [145, 158] on button "button" at bounding box center [154, 158] width 36 height 21
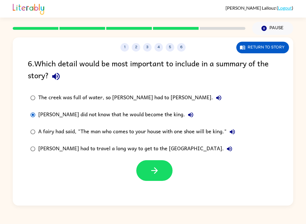
click at [145, 169] on button "button" at bounding box center [154, 170] width 36 height 21
